Goal: Information Seeking & Learning: Check status

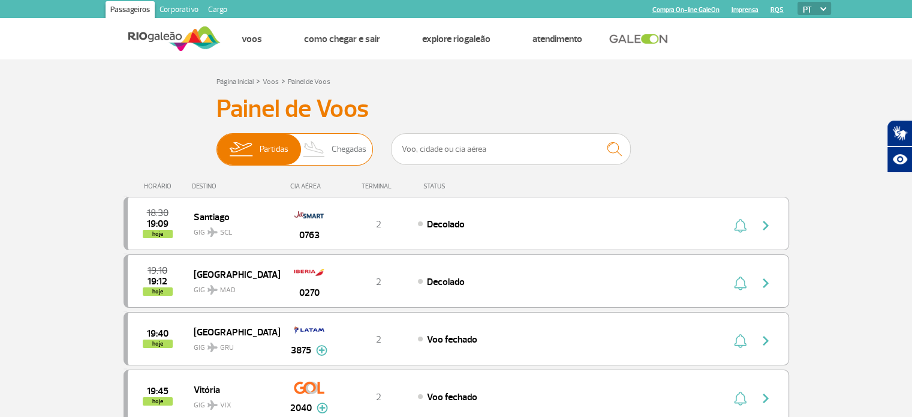
click at [261, 158] on span "Partidas" at bounding box center [274, 149] width 29 height 31
click at [216, 143] on input "Partidas Chegadas" at bounding box center [216, 143] width 0 height 0
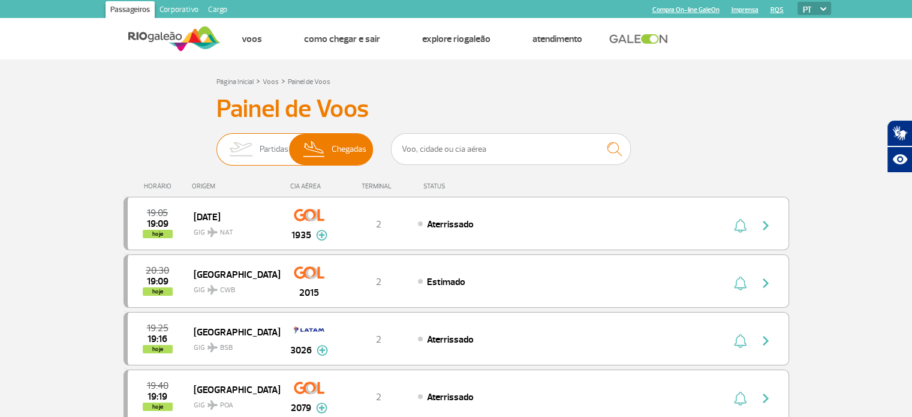
click at [263, 158] on span "Partidas" at bounding box center [274, 149] width 29 height 31
click at [216, 143] on input "Partidas Chegadas" at bounding box center [216, 143] width 0 height 0
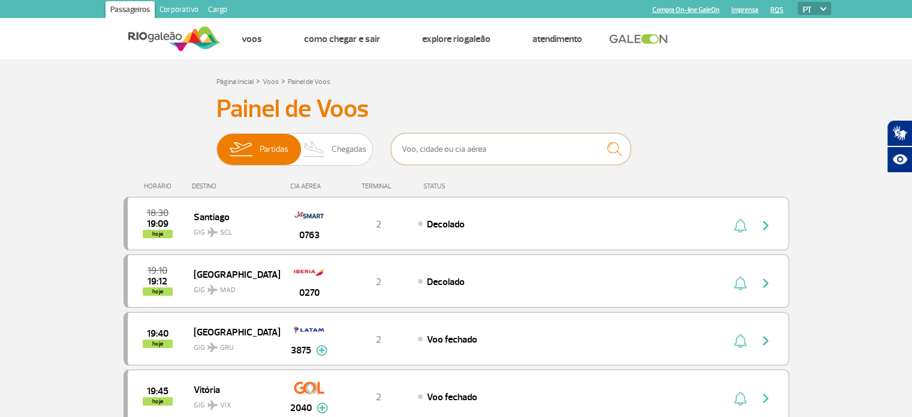
click at [424, 148] on input "text" at bounding box center [511, 149] width 240 height 32
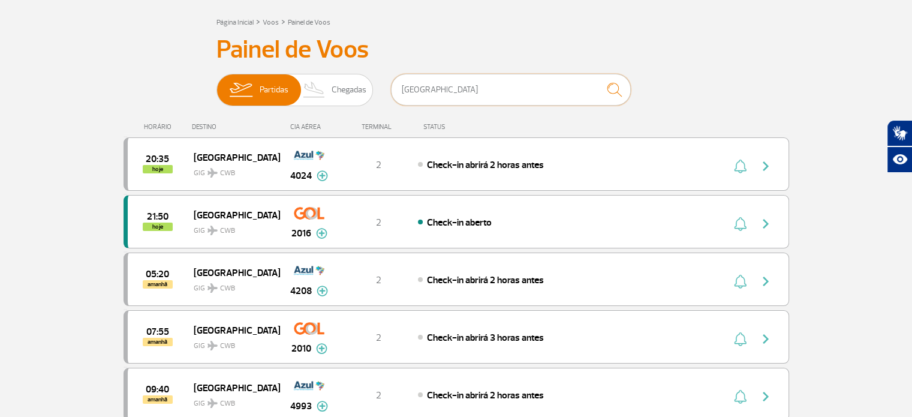
scroll to position [60, 0]
type input "[GEOGRAPHIC_DATA]"
click at [551, 215] on div "Check-in aberto" at bounding box center [550, 221] width 264 height 13
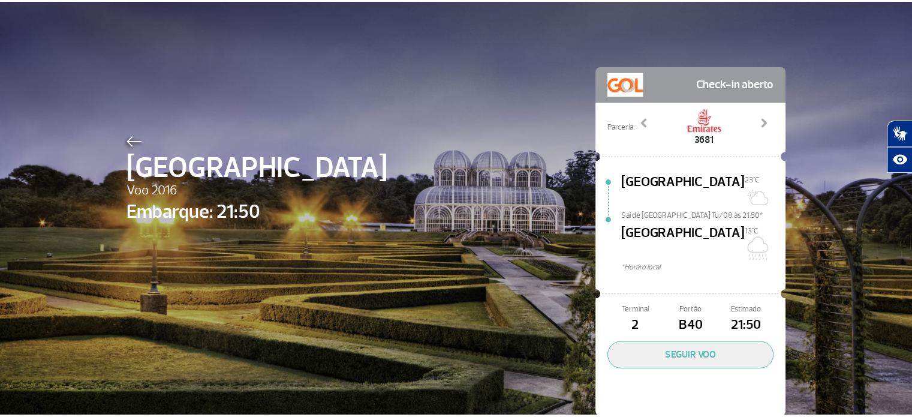
scroll to position [2, 0]
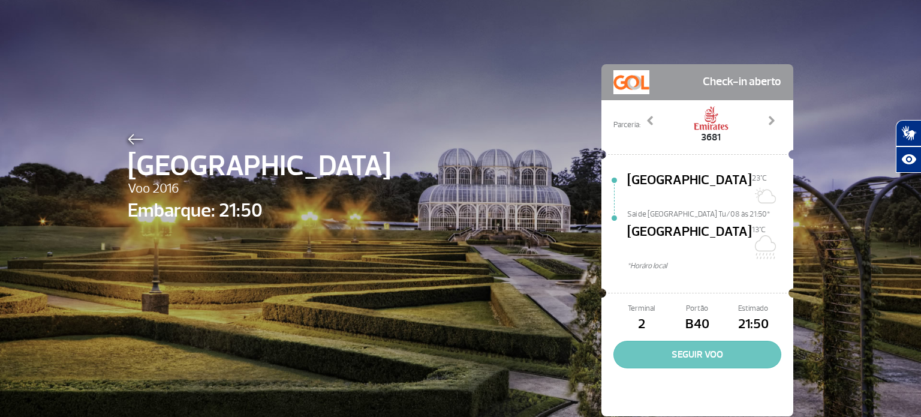
click at [716, 341] on button "SEGUIR VOO" at bounding box center [697, 355] width 168 height 28
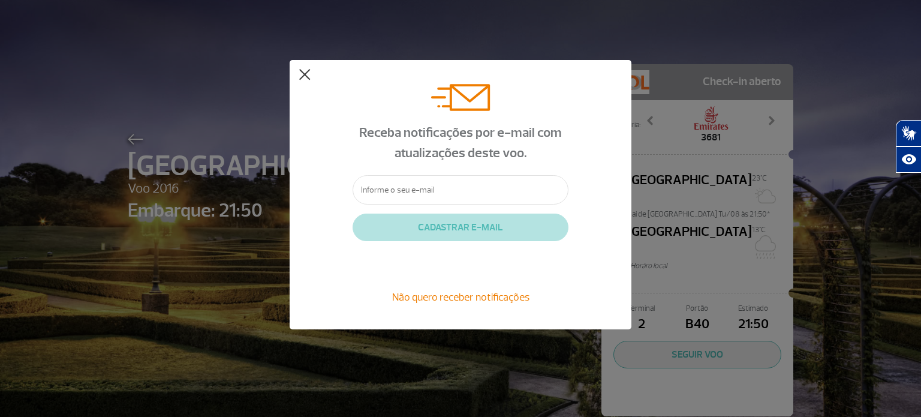
click at [305, 75] on button at bounding box center [305, 75] width 12 height 12
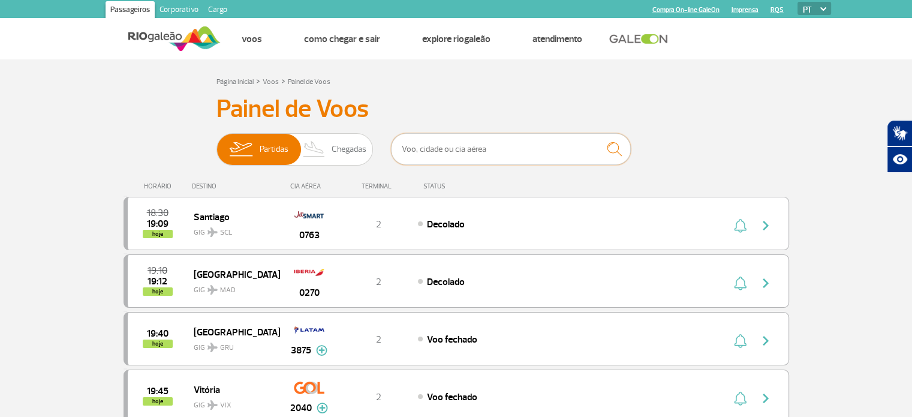
click at [447, 153] on input "text" at bounding box center [511, 149] width 240 height 32
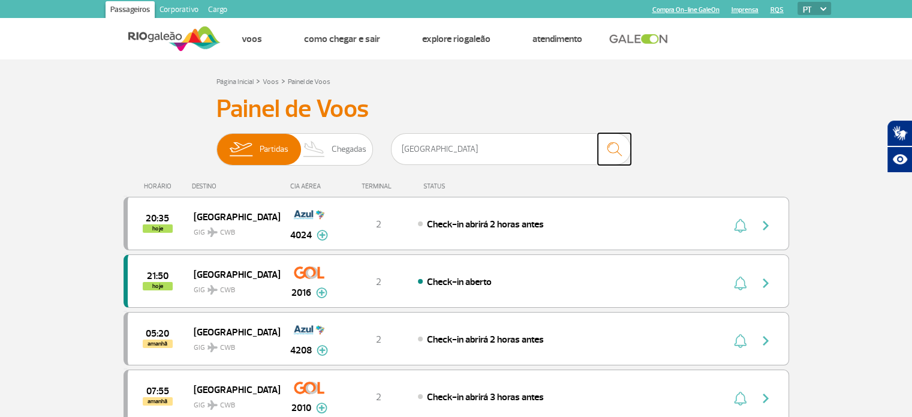
click at [621, 147] on img "submit" at bounding box center [614, 149] width 26 height 25
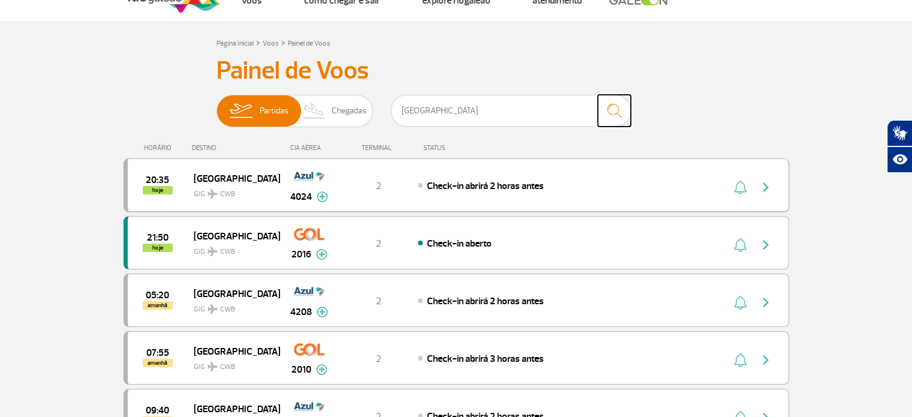
scroll to position [60, 0]
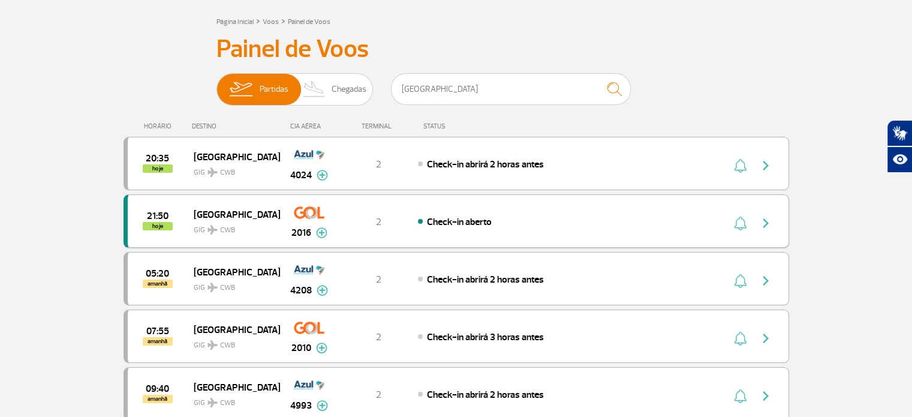
click at [683, 234] on div "21:50 hoje [GEOGRAPHIC_DATA] GIG CWB 2016 2 Check-in aberto Parcerias: Air [GEO…" at bounding box center [455, 220] width 665 height 53
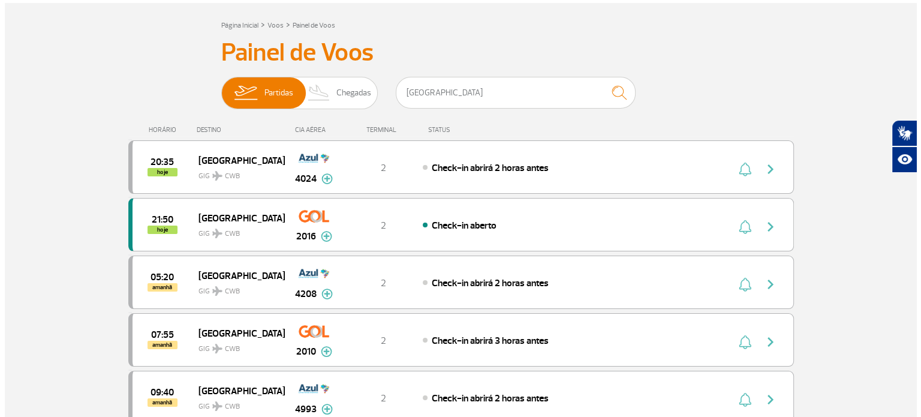
scroll to position [0, 0]
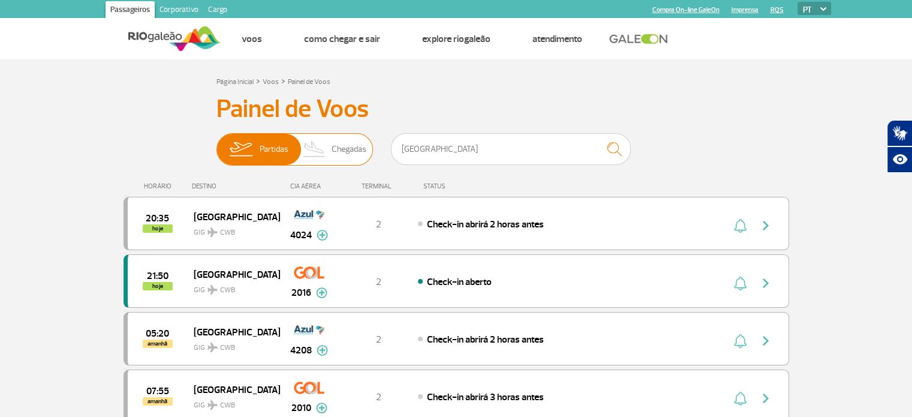
click at [333, 155] on span "Chegadas" at bounding box center [349, 149] width 35 height 31
click at [216, 143] on input "Partidas Chegadas" at bounding box center [216, 143] width 0 height 0
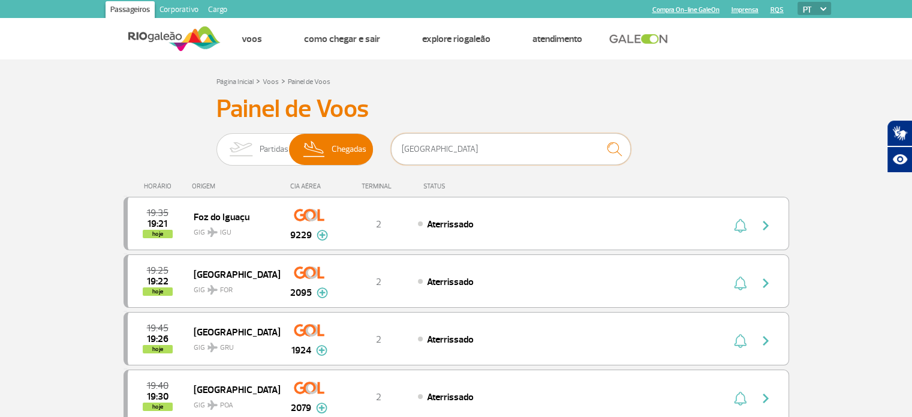
drag, startPoint x: 466, startPoint y: 158, endPoint x: 390, endPoint y: 156, distance: 76.2
click at [390, 156] on div "Partidas Chegadas [GEOGRAPHIC_DATA]" at bounding box center [456, 151] width 480 height 36
type input "[GEOGRAPHIC_DATA]"
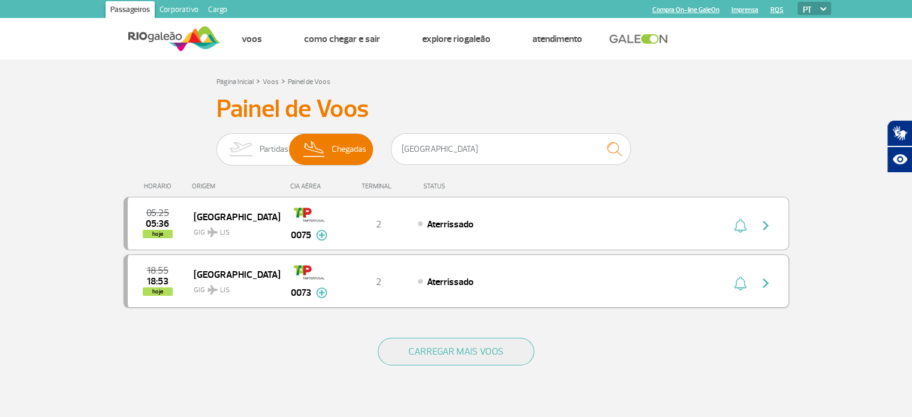
click at [474, 283] on div "Aterrissado" at bounding box center [550, 281] width 264 height 13
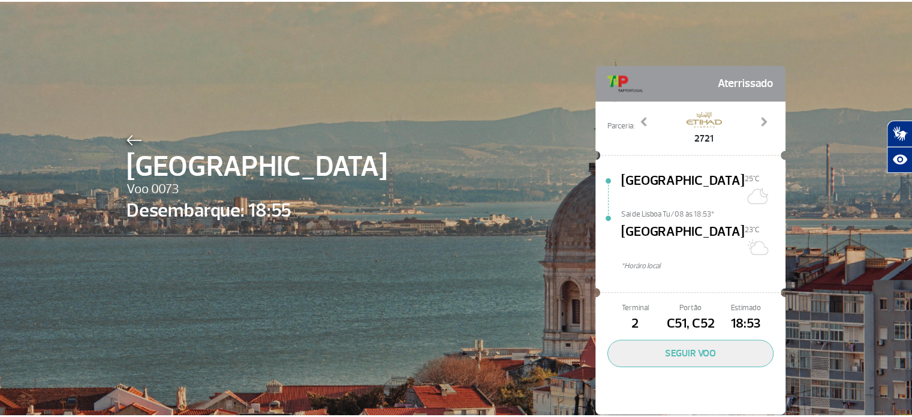
scroll to position [2, 0]
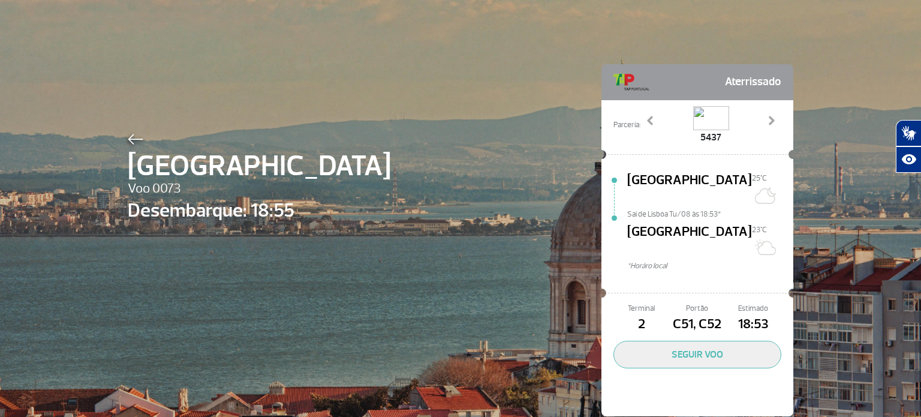
click at [128, 136] on img at bounding box center [136, 139] width 16 height 11
